Goal: Find contact information: Find contact information

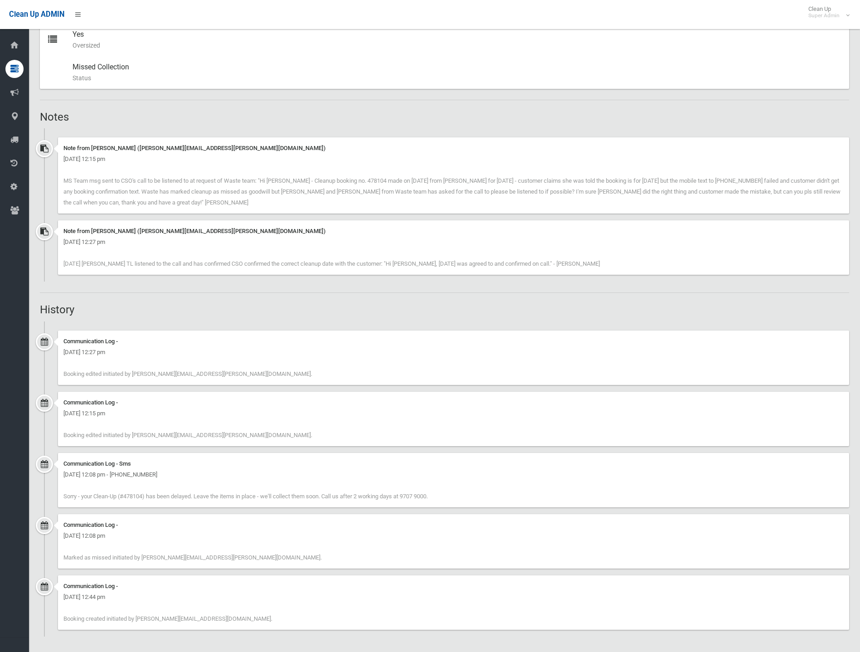
scroll to position [52, 0]
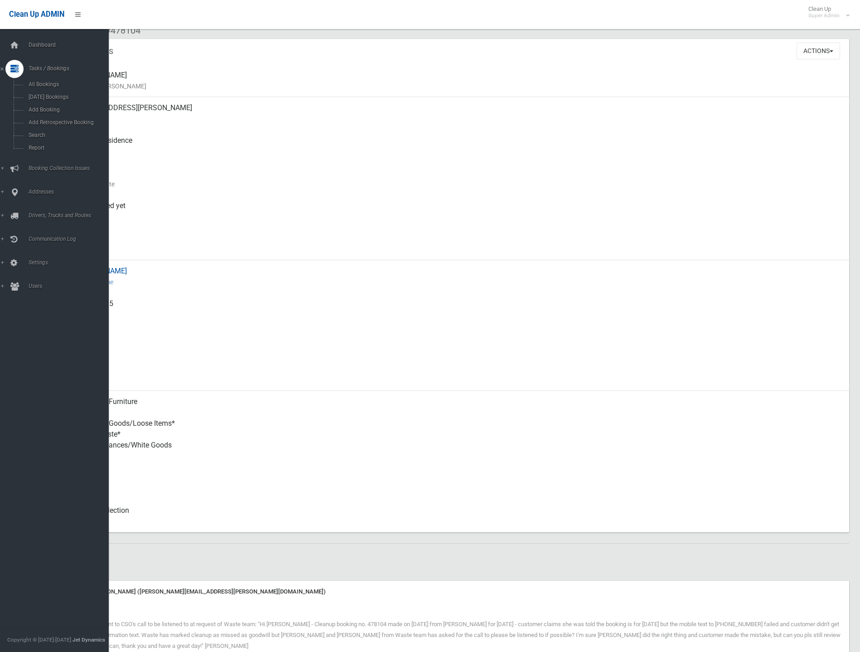
click at [455, 272] on div "Heba Farhat Contact Name" at bounding box center [458, 276] width 770 height 33
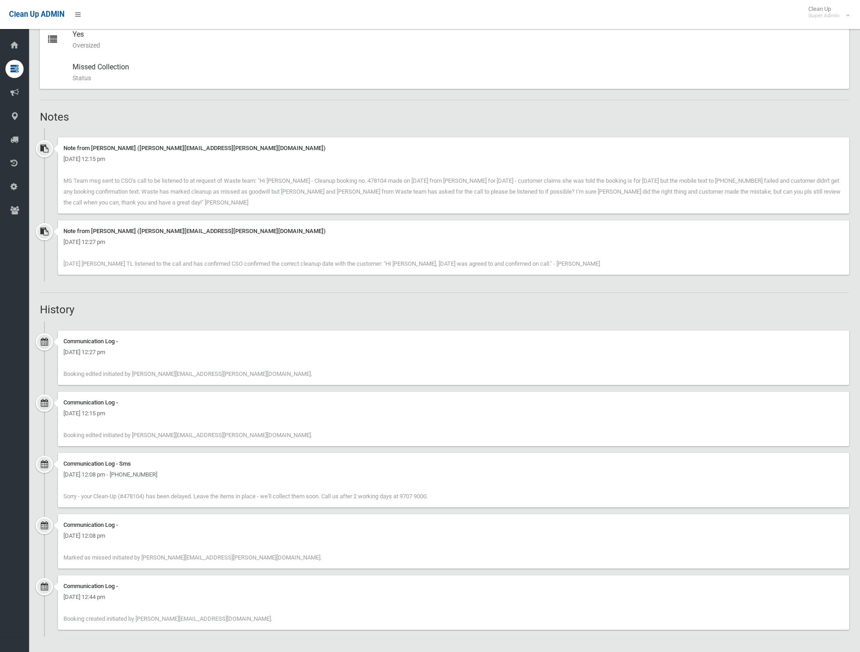
scroll to position [0, 0]
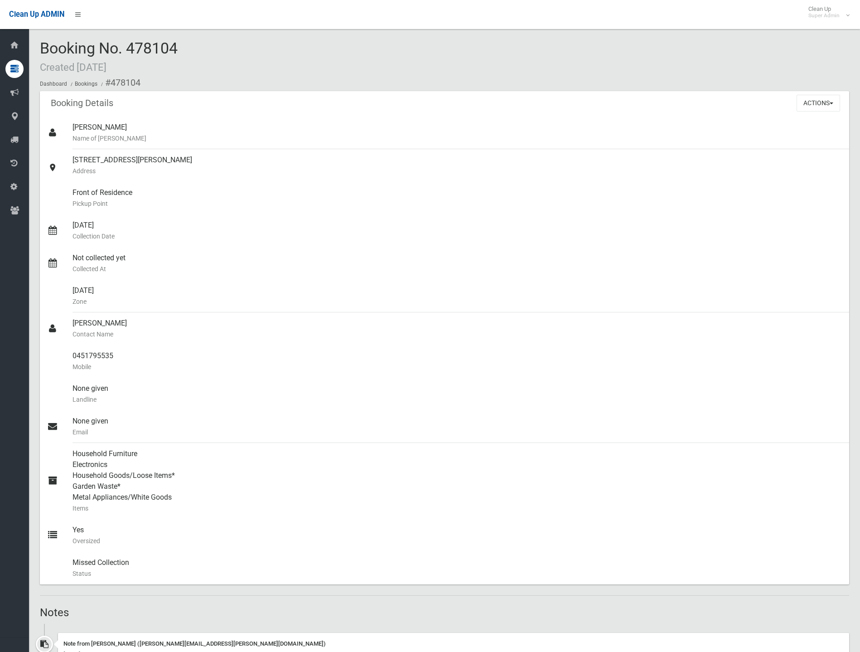
click at [158, 47] on span "Booking No. 478104 Created 08/08/2025" at bounding box center [109, 56] width 138 height 35
copy span "478104"
drag, startPoint x: 124, startPoint y: 324, endPoint x: 73, endPoint y: 325, distance: 51.2
click at [73, 325] on div "Heba Farhat Contact Name" at bounding box center [458, 328] width 770 height 33
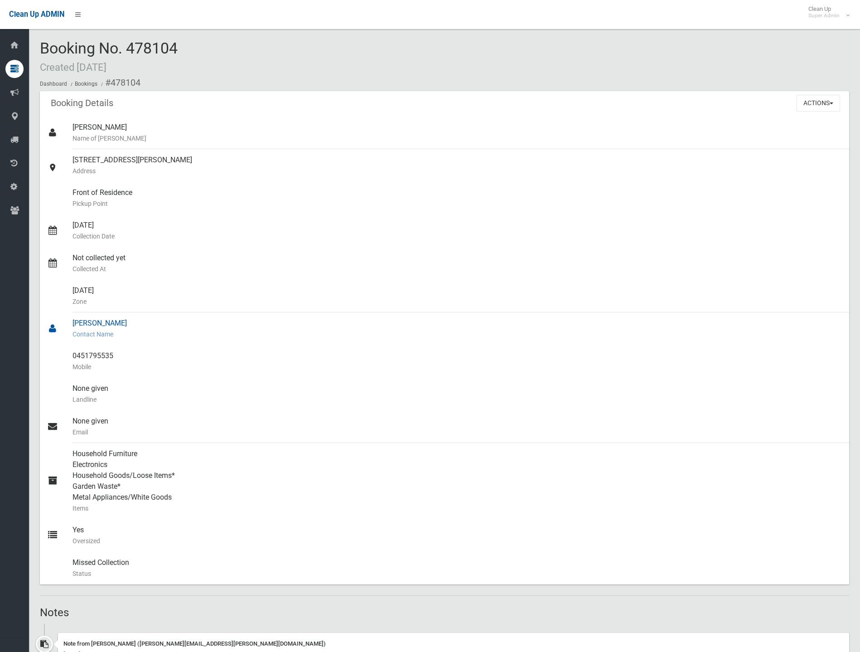
click at [145, 337] on small "Contact Name" at bounding box center [458, 334] width 770 height 11
drag, startPoint x: 113, startPoint y: 355, endPoint x: 73, endPoint y: 355, distance: 39.9
click at [73, 355] on div "0451795535 Mobile" at bounding box center [458, 361] width 770 height 33
copy div "0451795535"
click at [304, 71] on div "Booking No. 478104 Created 08/08/2025 Dashboard Bookings #478104" at bounding box center [444, 65] width 809 height 51
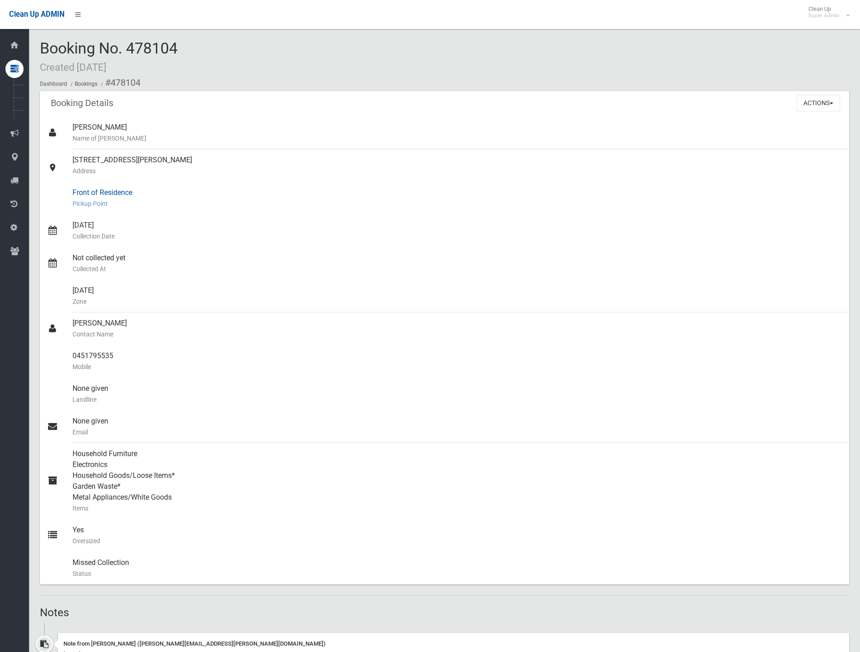
click at [375, 194] on div "Front of Residence Pickup Point" at bounding box center [458, 198] width 770 height 33
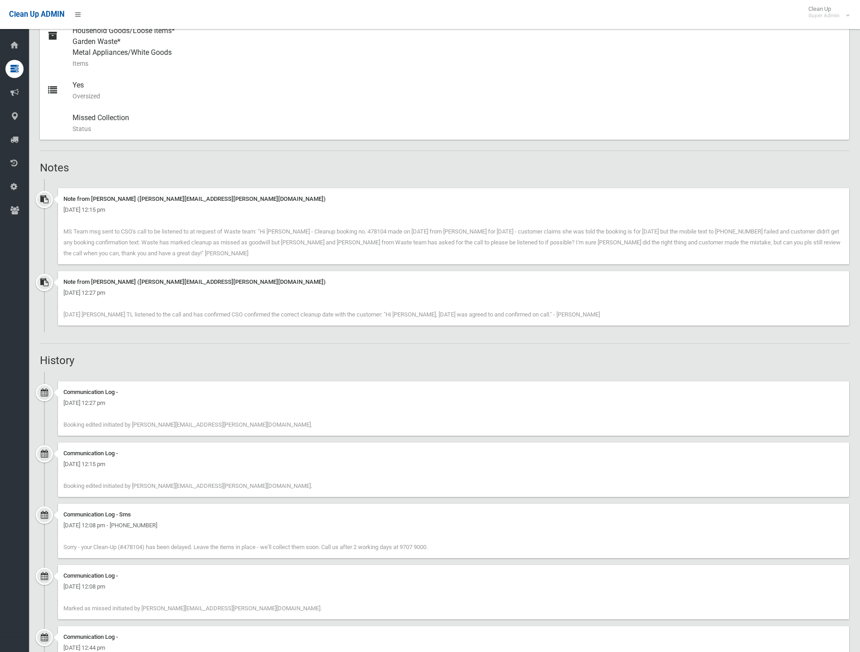
scroll to position [495, 0]
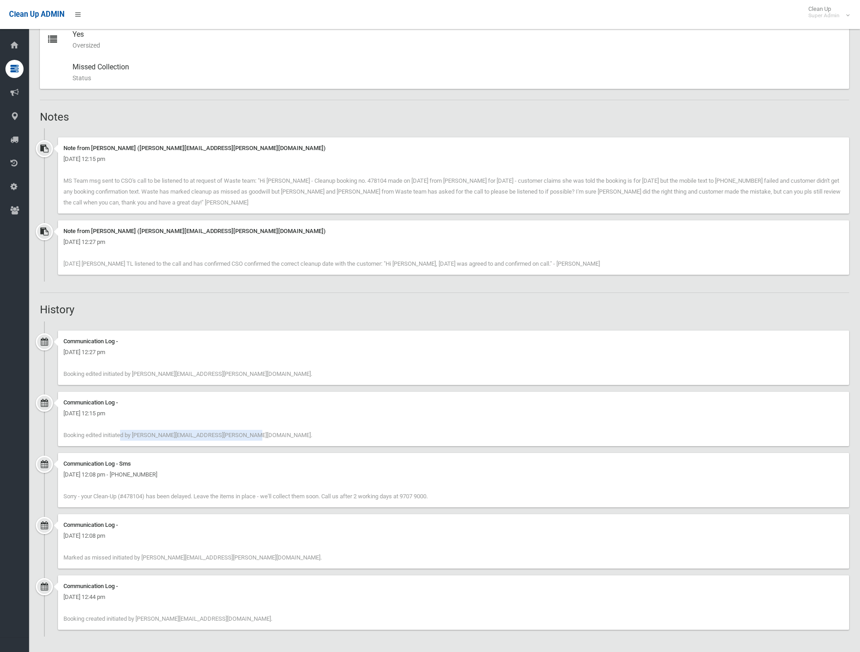
drag, startPoint x: 72, startPoint y: 436, endPoint x: 199, endPoint y: 438, distance: 126.9
click at [189, 436] on span "Booking edited initiated by ann.nguyen@cbcity.nsw.gov.au." at bounding box center [187, 434] width 249 height 7
drag, startPoint x: 240, startPoint y: 619, endPoint x: 121, endPoint y: 617, distance: 119.7
click at [121, 617] on div "Communication Log - Friday 8th August 2025 - 12:44 pm Booking created initiated…" at bounding box center [453, 602] width 791 height 54
click at [245, 607] on div "Communication Log - Friday 8th August 2025 - 12:44 pm Booking created initiated…" at bounding box center [453, 602] width 791 height 54
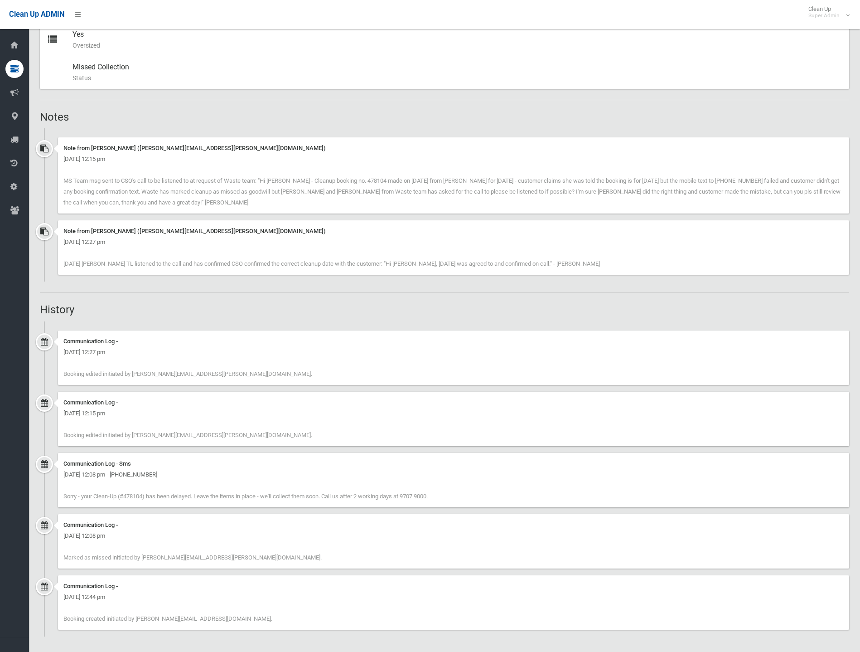
scroll to position [0, 0]
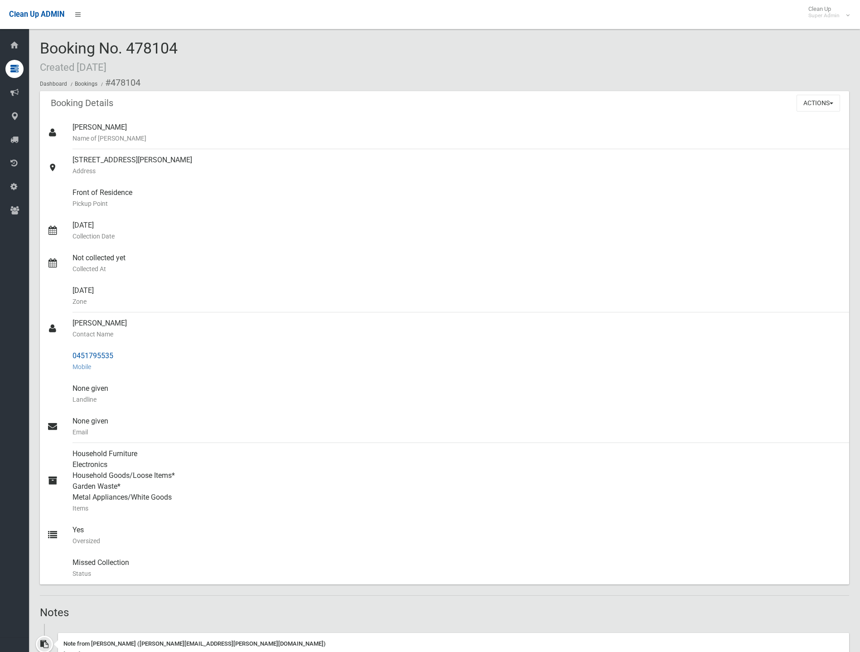
drag, startPoint x: 74, startPoint y: 355, endPoint x: 114, endPoint y: 352, distance: 40.0
click at [114, 352] on div "0451795535 Mobile" at bounding box center [458, 361] width 770 height 33
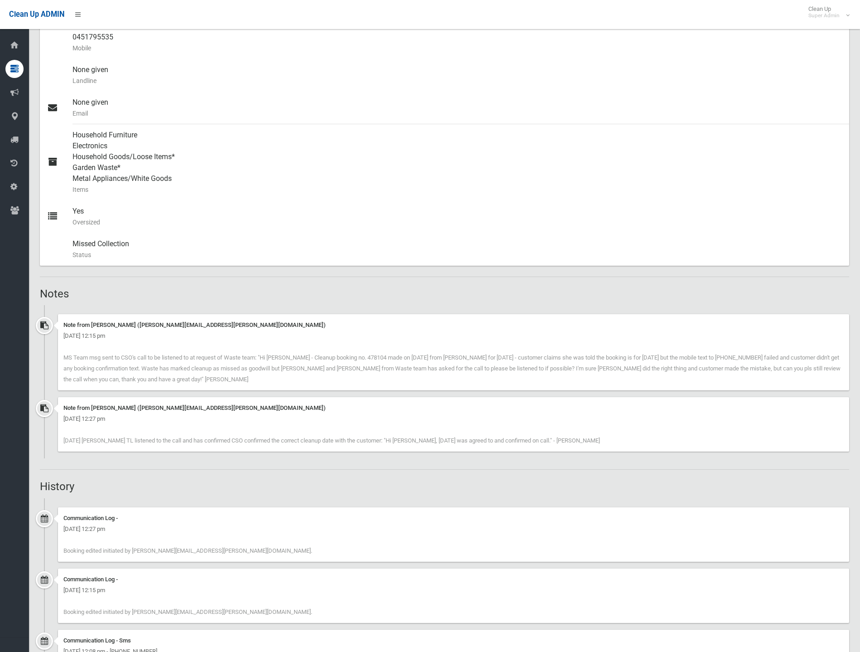
scroll to position [446, 0]
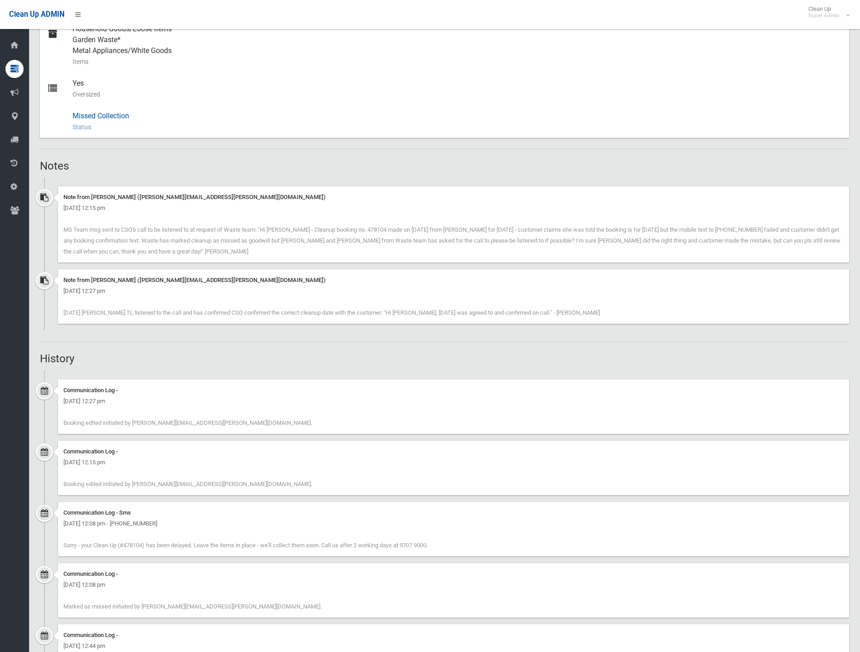
click at [220, 133] on div "Missed Collection Status This collection was either manually or automatically m…" at bounding box center [458, 121] width 770 height 33
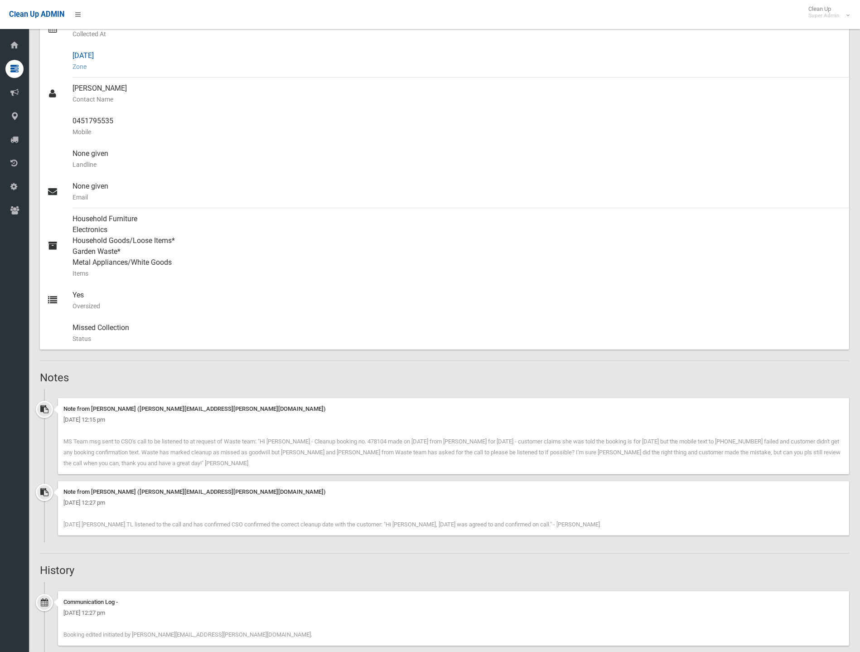
scroll to position [140, 0]
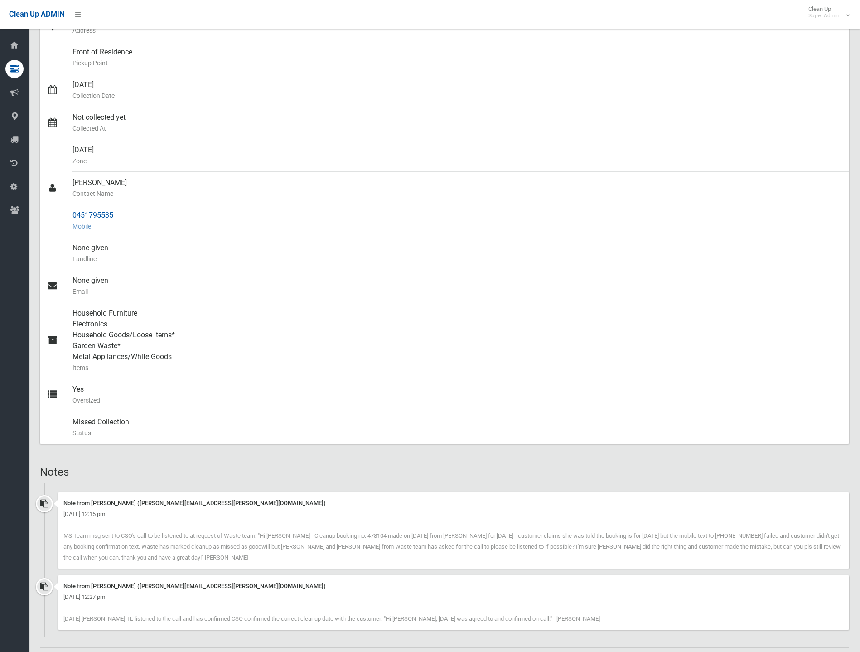
drag, startPoint x: 113, startPoint y: 213, endPoint x: 76, endPoint y: 214, distance: 36.7
click at [76, 214] on div "0451795535 Mobile" at bounding box center [458, 220] width 770 height 33
copy div "451795535"
click at [166, 213] on div "0451795535 Mobile" at bounding box center [458, 220] width 770 height 33
drag, startPoint x: 140, startPoint y: 216, endPoint x: 68, endPoint y: 210, distance: 72.3
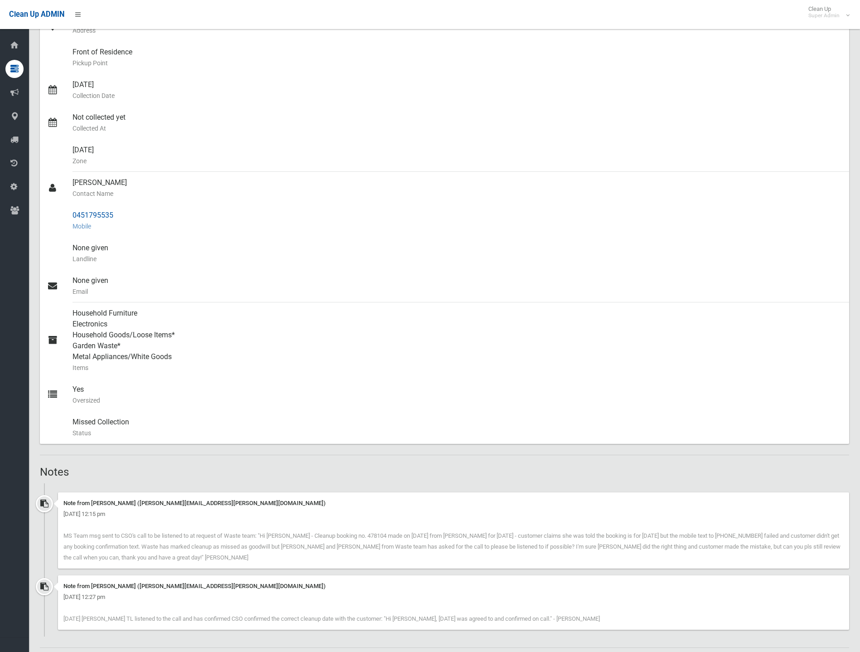
click at [68, 210] on link "0451795535 Mobile" at bounding box center [444, 220] width 809 height 33
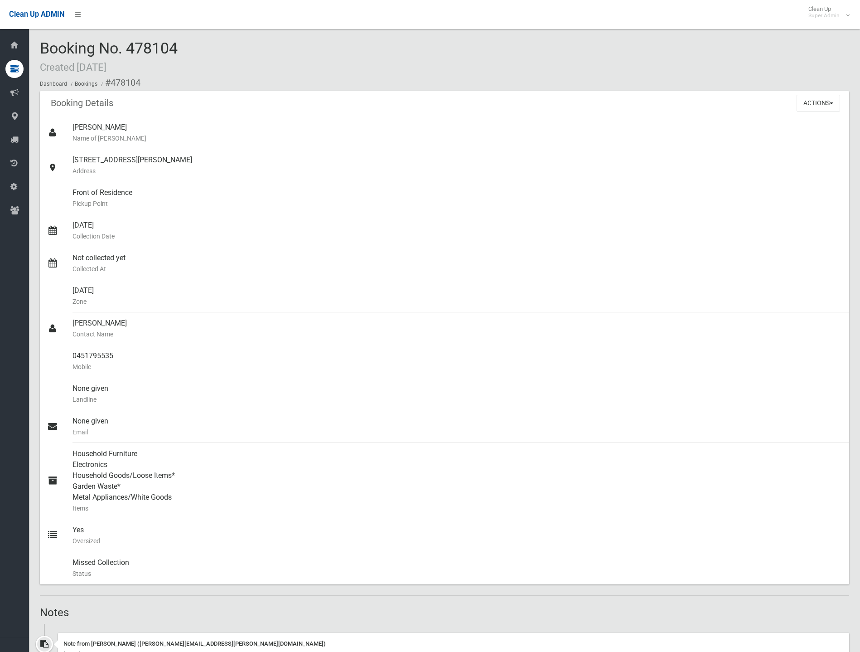
click at [147, 44] on span "Booking No. 478104 Created 08/08/2025" at bounding box center [109, 56] width 138 height 35
copy span "478104"
click at [431, 96] on div "Booking Details Actions View Booking Edit Booking Clone Booking Add Booking Ima…" at bounding box center [444, 103] width 809 height 25
click at [281, 48] on div "Booking No. 478104 Created 08/08/2025 Dashboard Bookings #478104" at bounding box center [444, 65] width 809 height 51
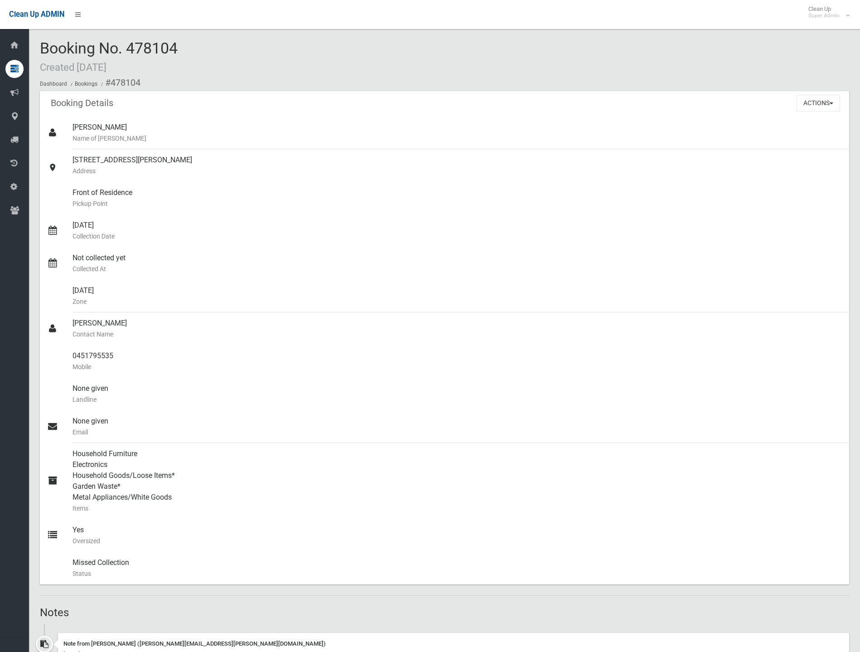
click at [281, 48] on div "Booking No. 478104 Created 08/08/2025 Dashboard Bookings #478104" at bounding box center [444, 65] width 809 height 51
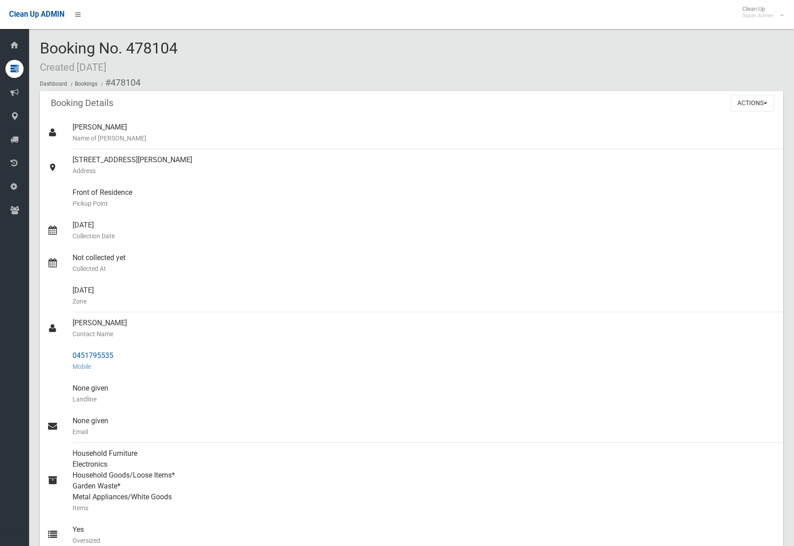
drag, startPoint x: 120, startPoint y: 355, endPoint x: 77, endPoint y: 355, distance: 43.1
click at [77, 355] on div "0451795535 Mobile" at bounding box center [424, 361] width 703 height 33
copy div "451795535"
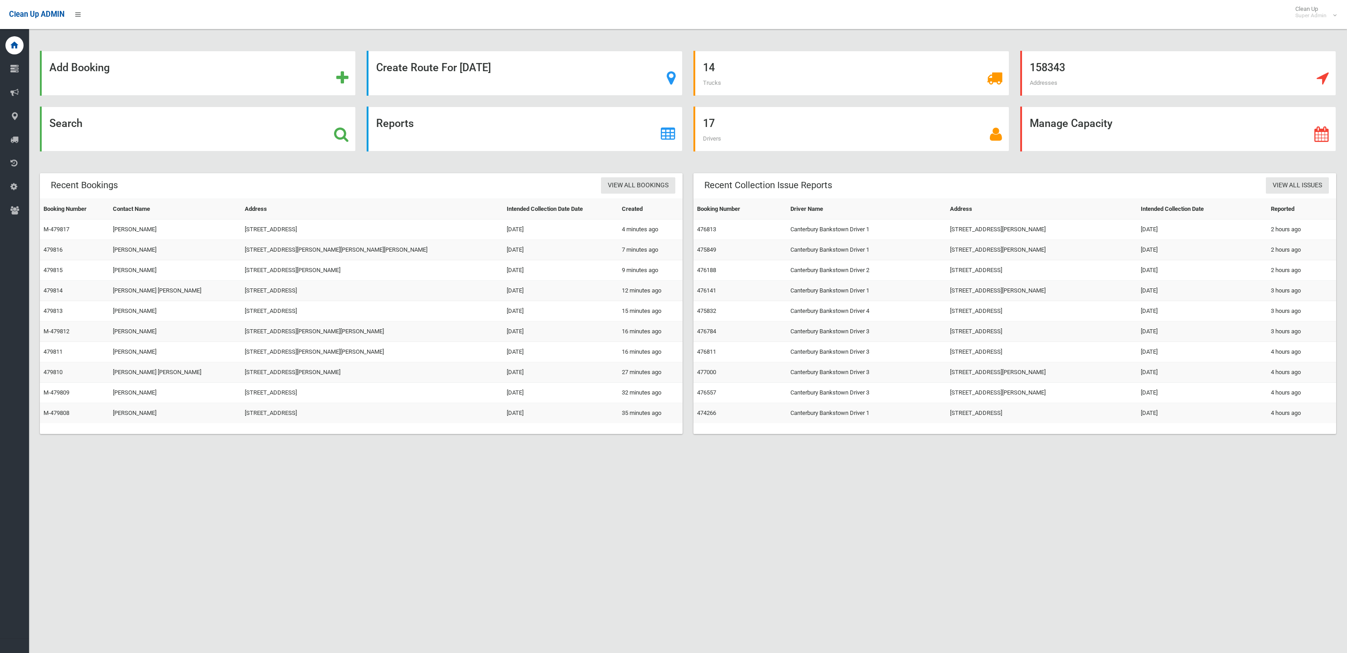
click at [397, 526] on div "Add Booking Create Route For [DATE] 14 Trucks 158343 Addresses Search Reports 1…" at bounding box center [673, 337] width 1347 height 653
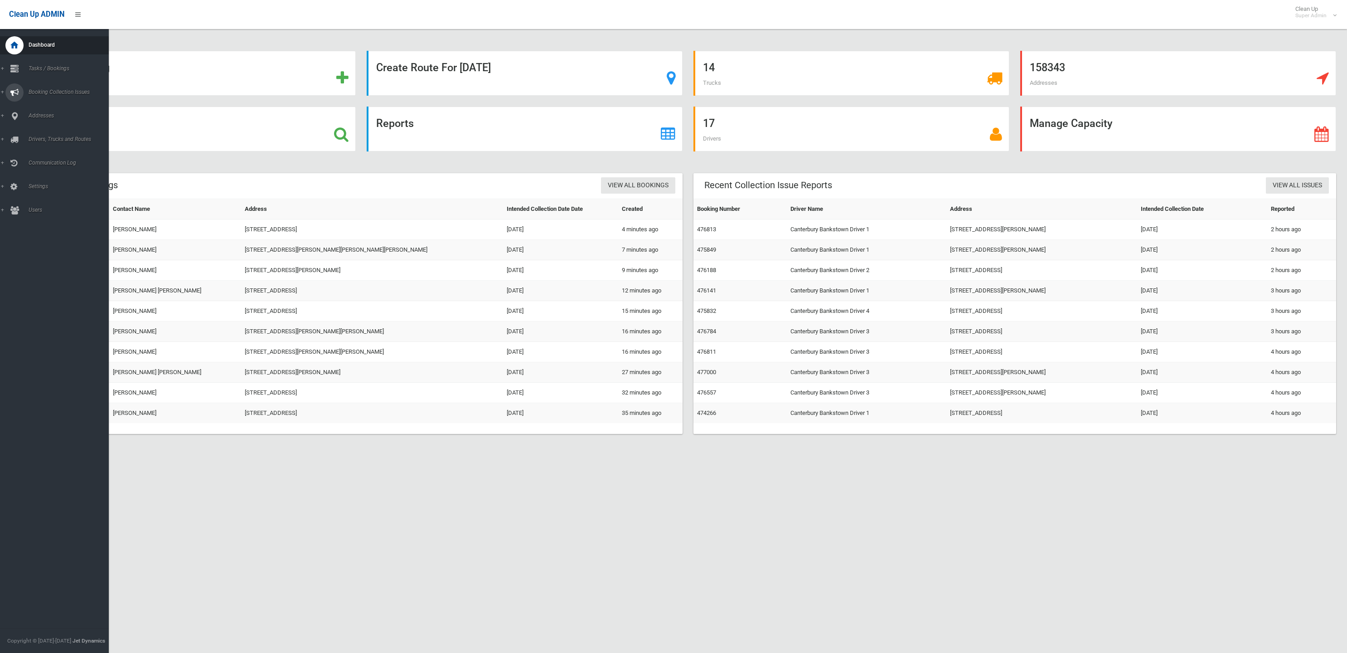
click at [13, 91] on icon at bounding box center [14, 92] width 8 height 18
click at [13, 73] on icon at bounding box center [14, 69] width 8 height 18
click at [40, 113] on link "Add Booking" at bounding box center [54, 109] width 109 height 13
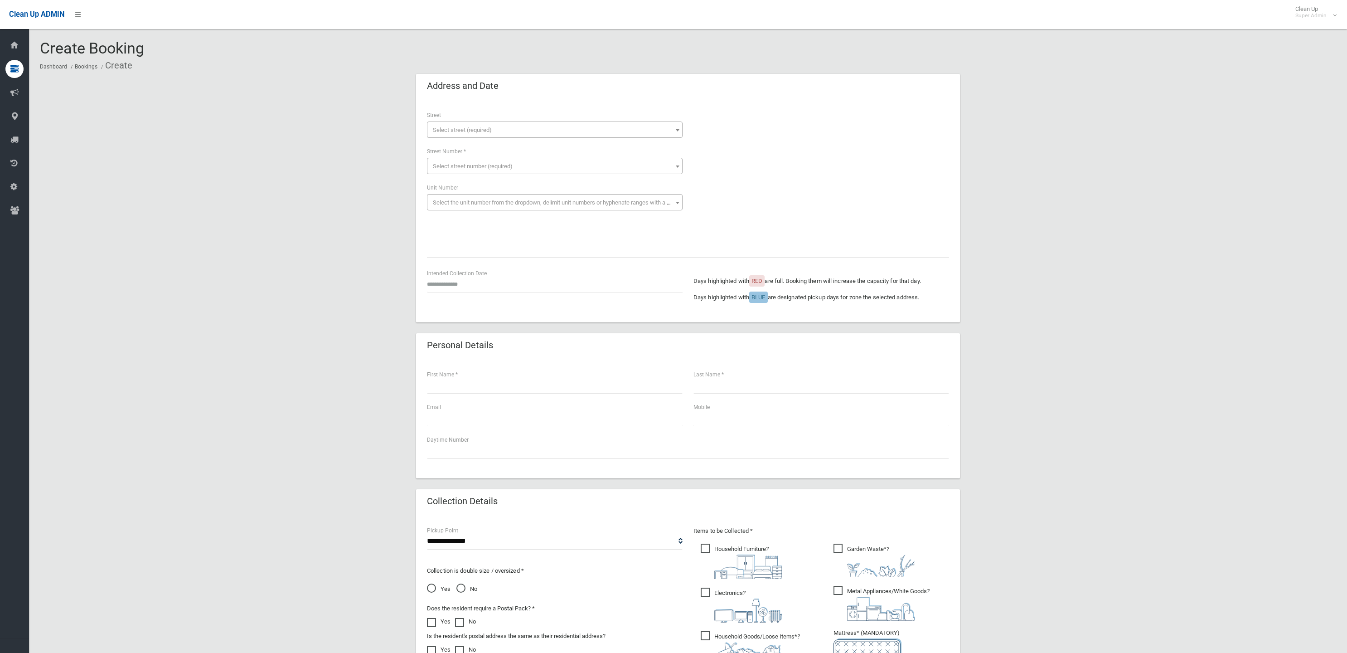
click at [986, 176] on div "**********" at bounding box center [688, 467] width 1296 height 786
click at [1110, 148] on div "**********" at bounding box center [688, 467] width 1296 height 786
